Goal: Find specific page/section: Find specific page/section

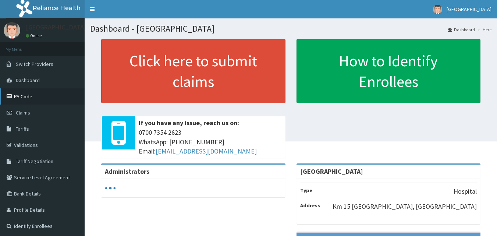
click at [43, 94] on link "PA Code" at bounding box center [42, 96] width 85 height 16
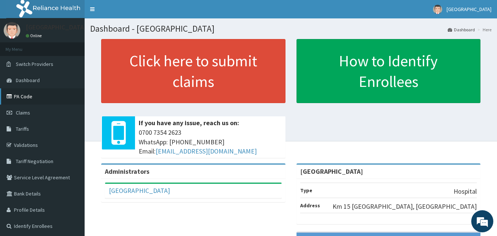
click at [39, 100] on link "PA Code" at bounding box center [42, 96] width 85 height 16
